Goal: Task Accomplishment & Management: Use online tool/utility

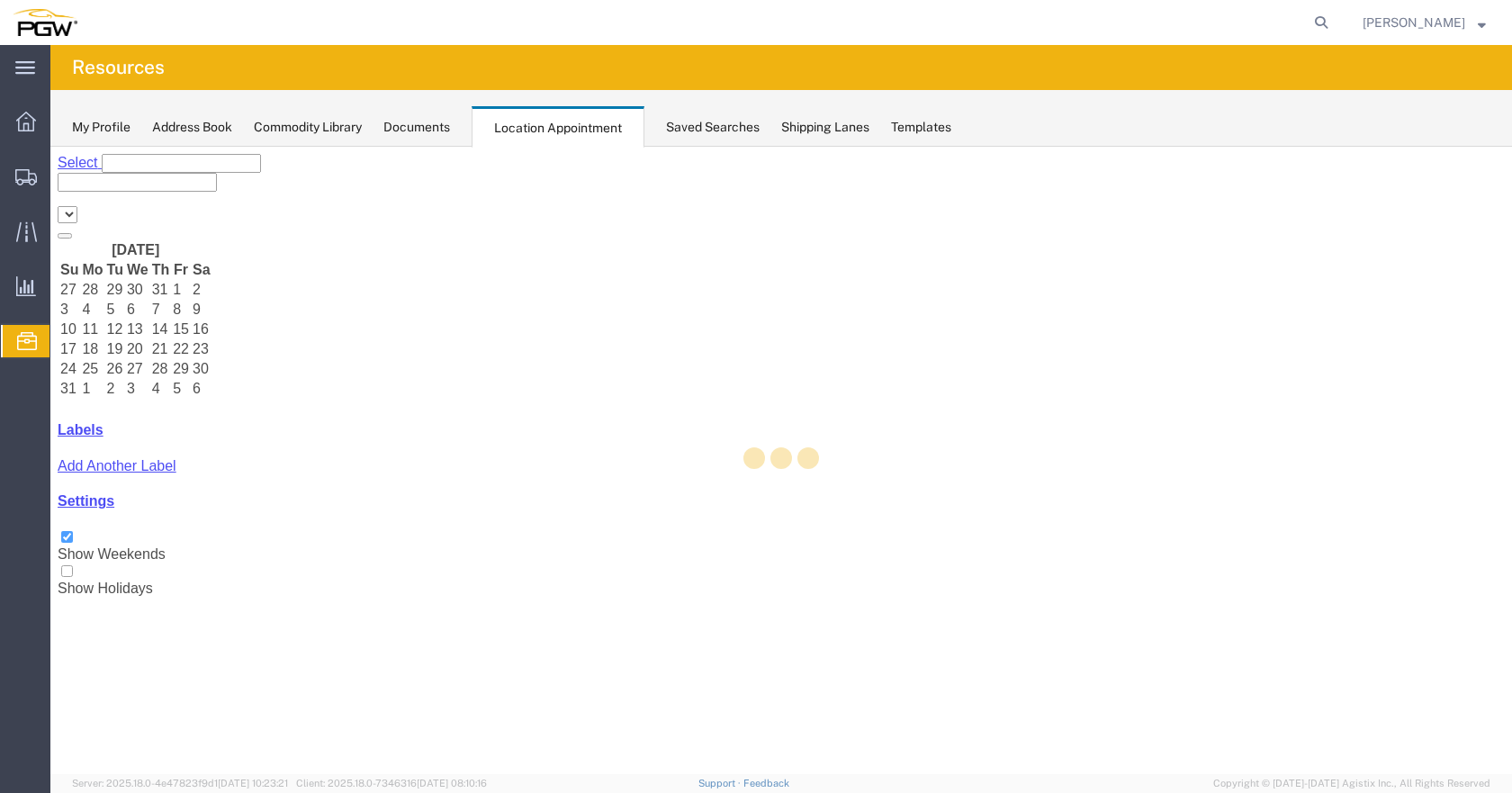
select select "28253"
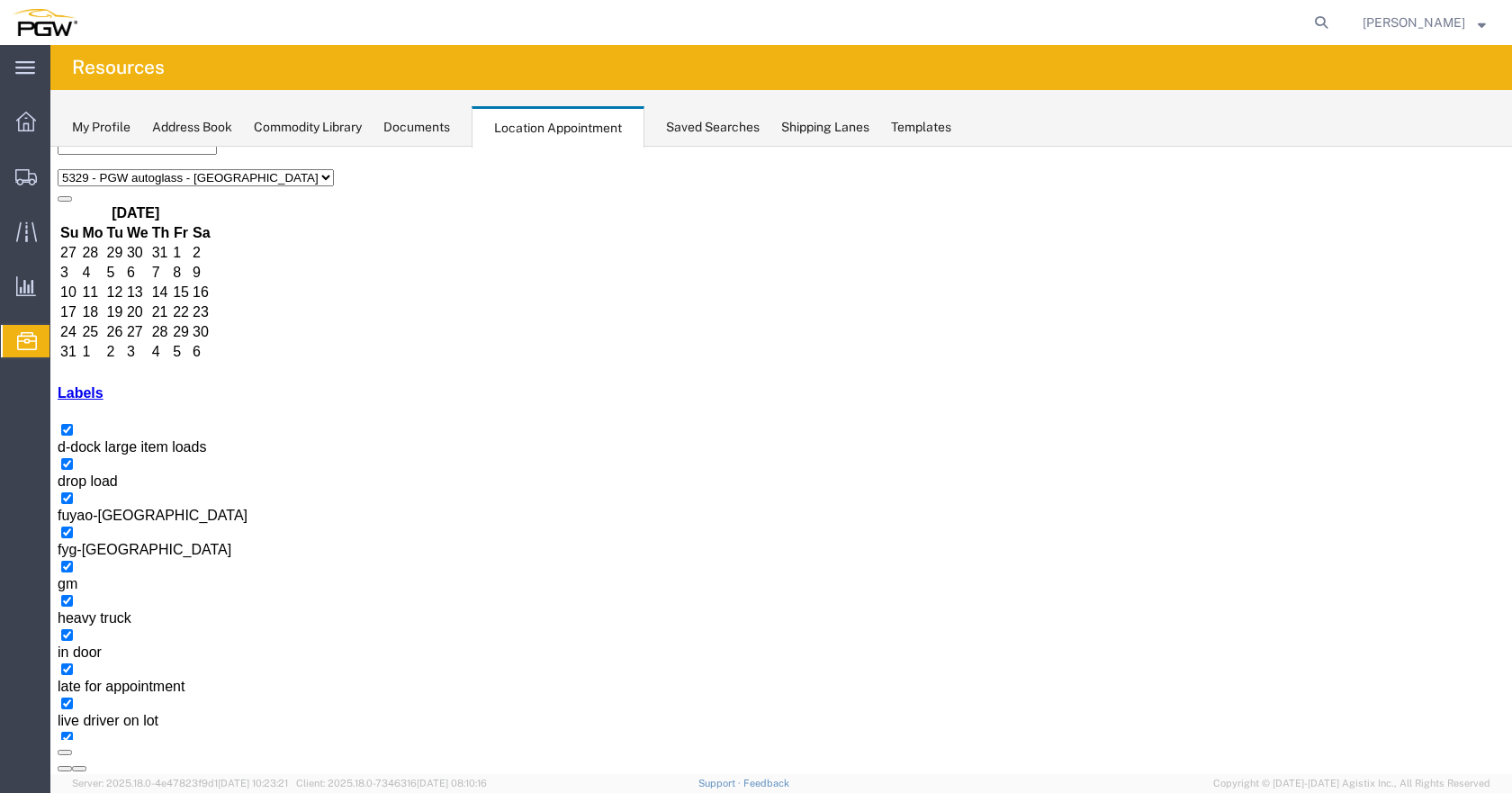
scroll to position [68, 0]
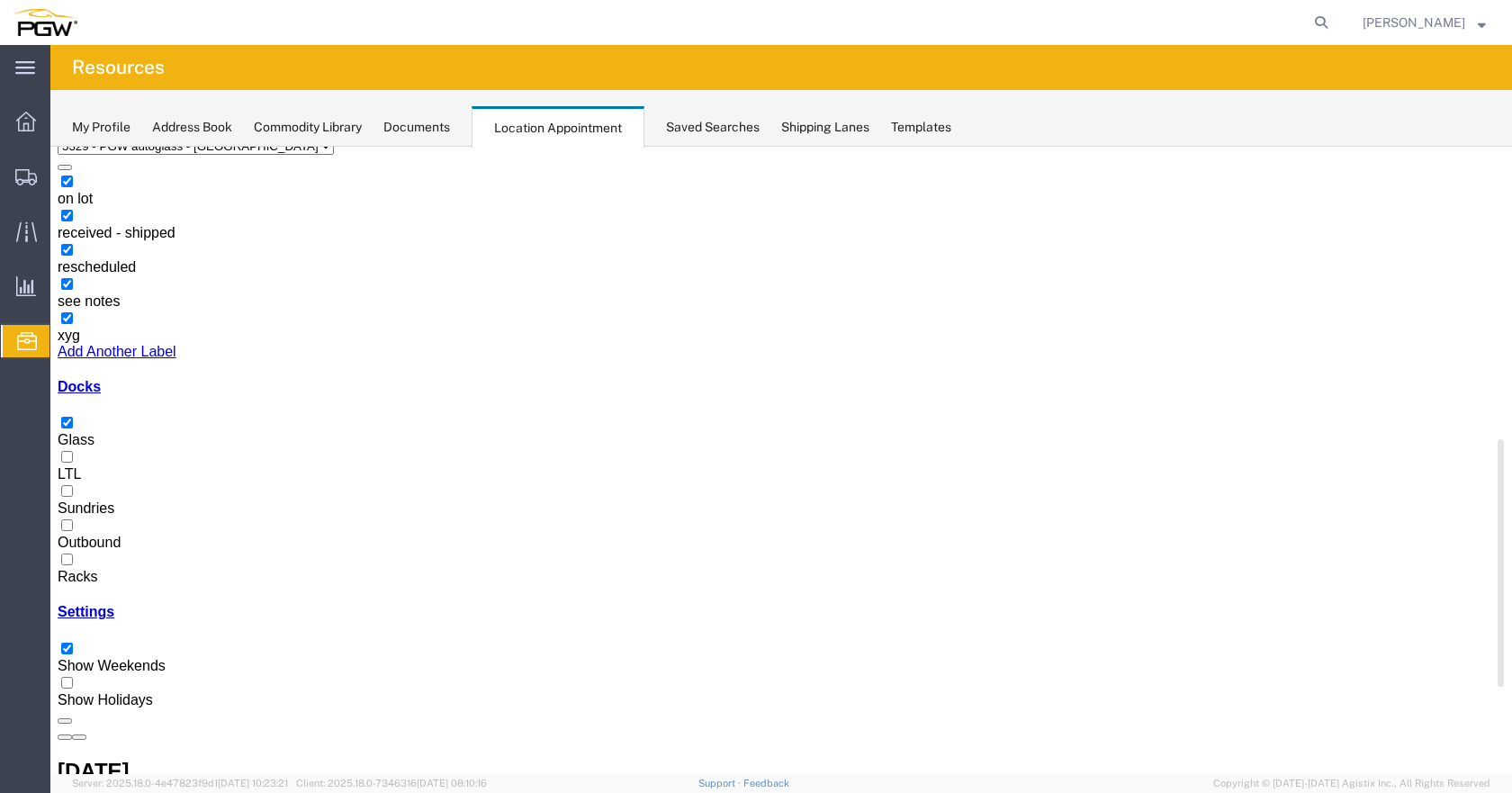
drag, startPoint x: 278, startPoint y: 362, endPoint x: 266, endPoint y: 623, distance: 261.3
click at [289, 634] on div "5329 - PGW autoglass - Chillicothe 5329 - PGW autoglass - [GEOGRAPHIC_DATA] [DA…" at bounding box center [781, 800] width 1448 height 1430
click at [81, 569] on div at bounding box center [781, 569] width 1448 height 0
click at [73, 565] on input "Racks" at bounding box center [67, 559] width 12 height 12
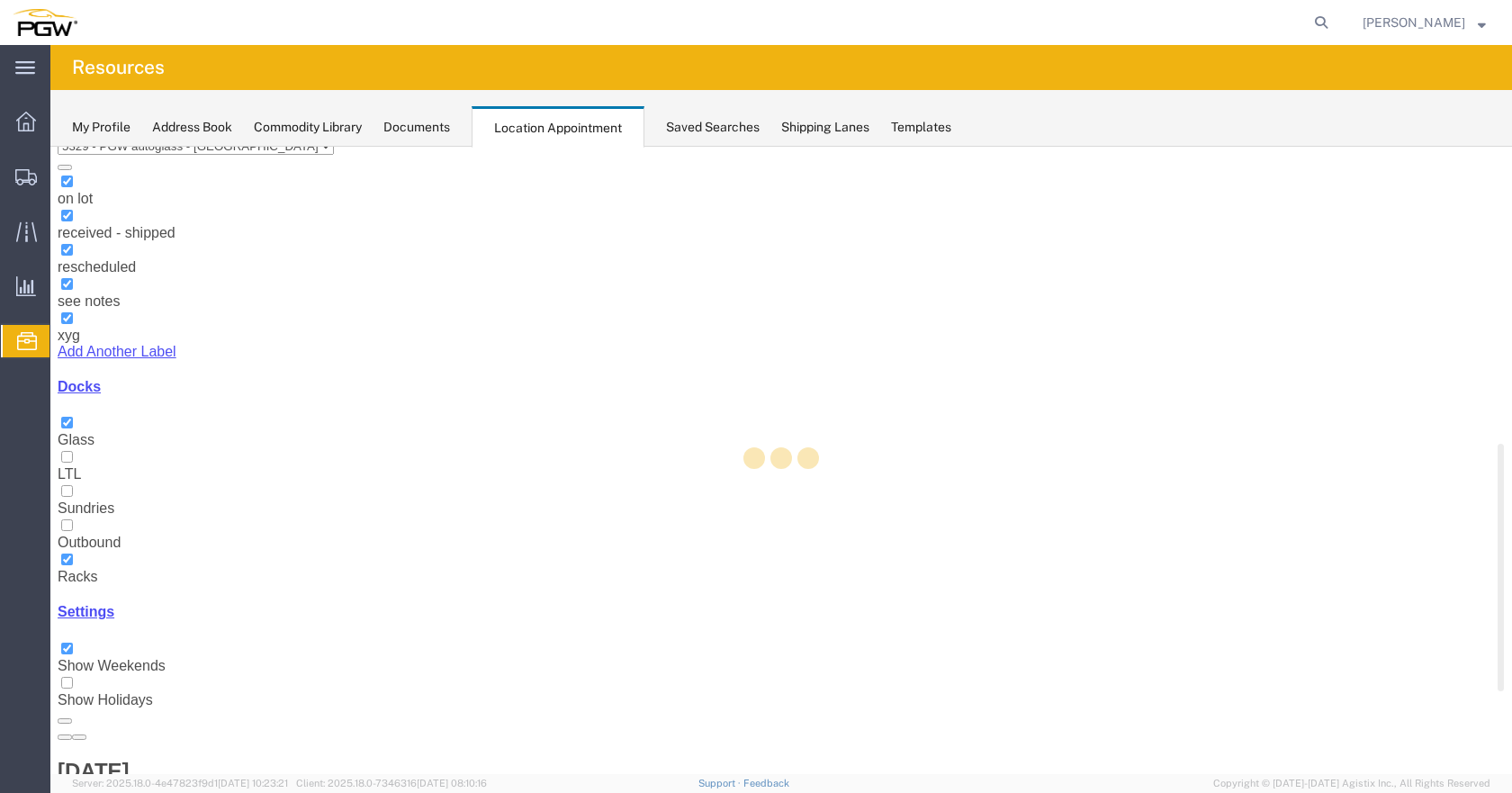
scroll to position [0, 0]
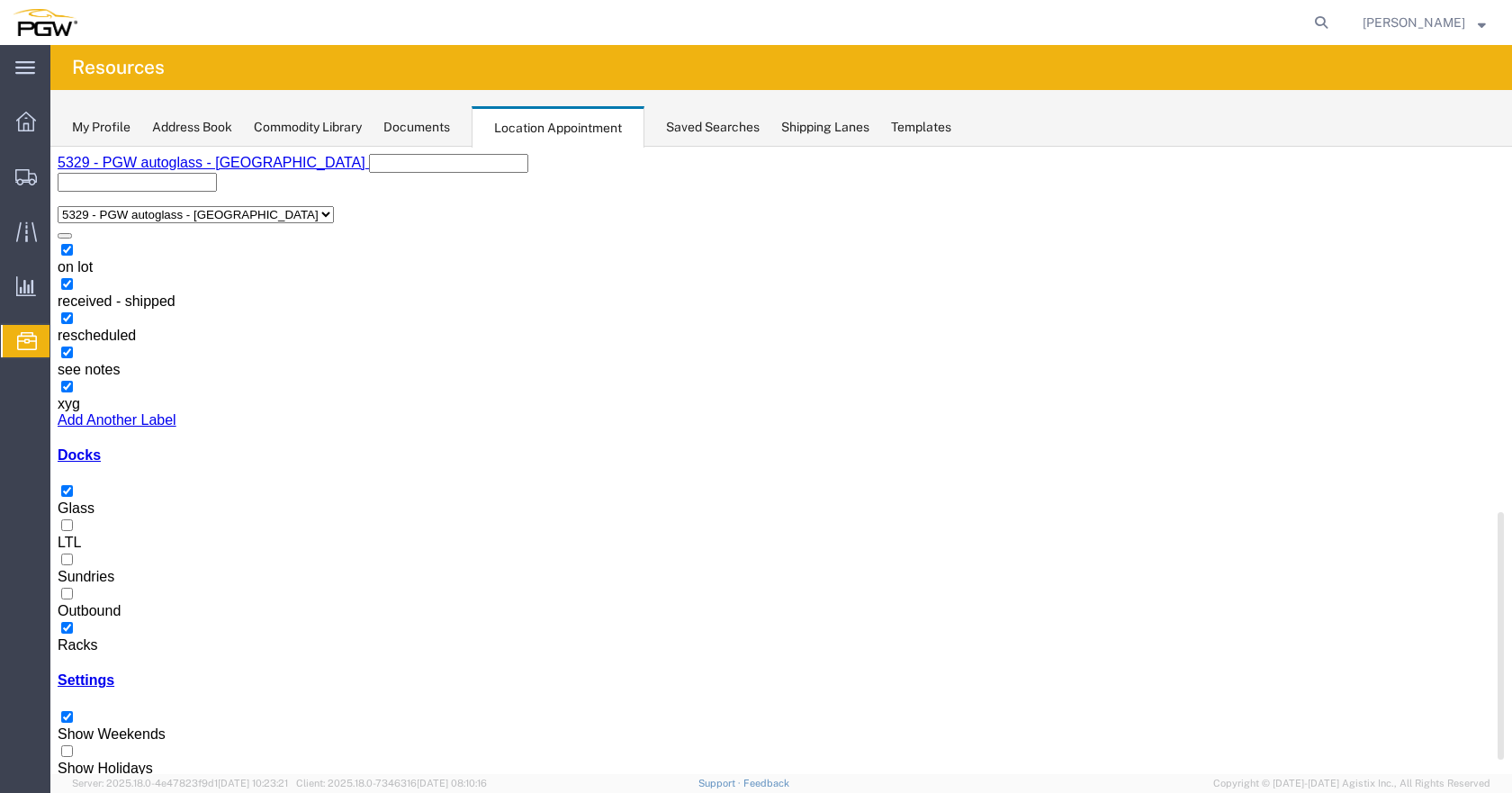
click at [82, 501] on div at bounding box center [781, 501] width 1448 height 0
click at [73, 485] on input "Glass" at bounding box center [67, 491] width 12 height 12
click at [81, 501] on div at bounding box center [781, 501] width 1448 height 0
click at [73, 485] on input "Glass" at bounding box center [67, 491] width 12 height 12
click at [75, 637] on div at bounding box center [781, 637] width 1448 height 0
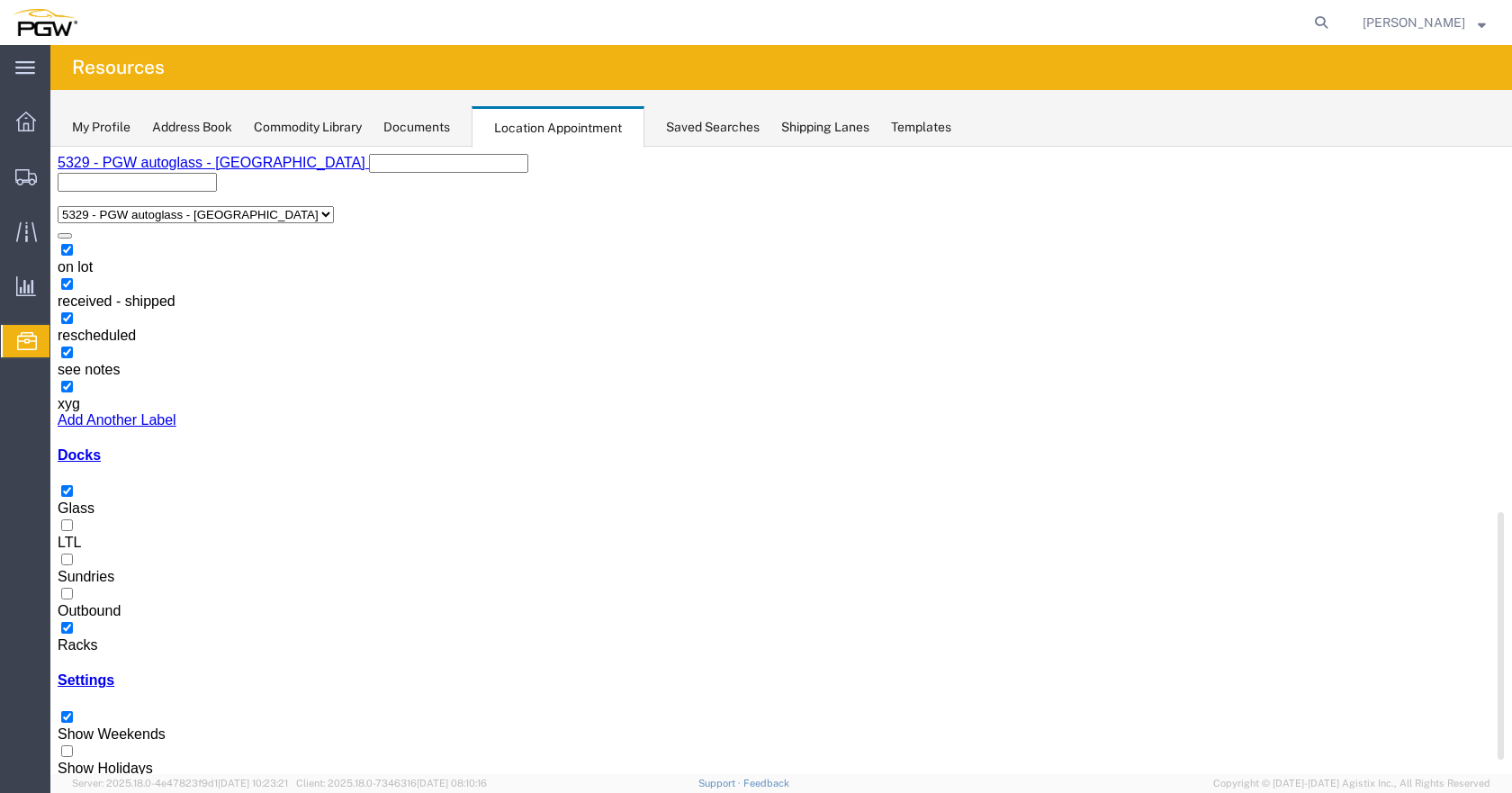
click at [73, 622] on input "Racks" at bounding box center [67, 627] width 12 height 12
